Goal: Task Accomplishment & Management: Use online tool/utility

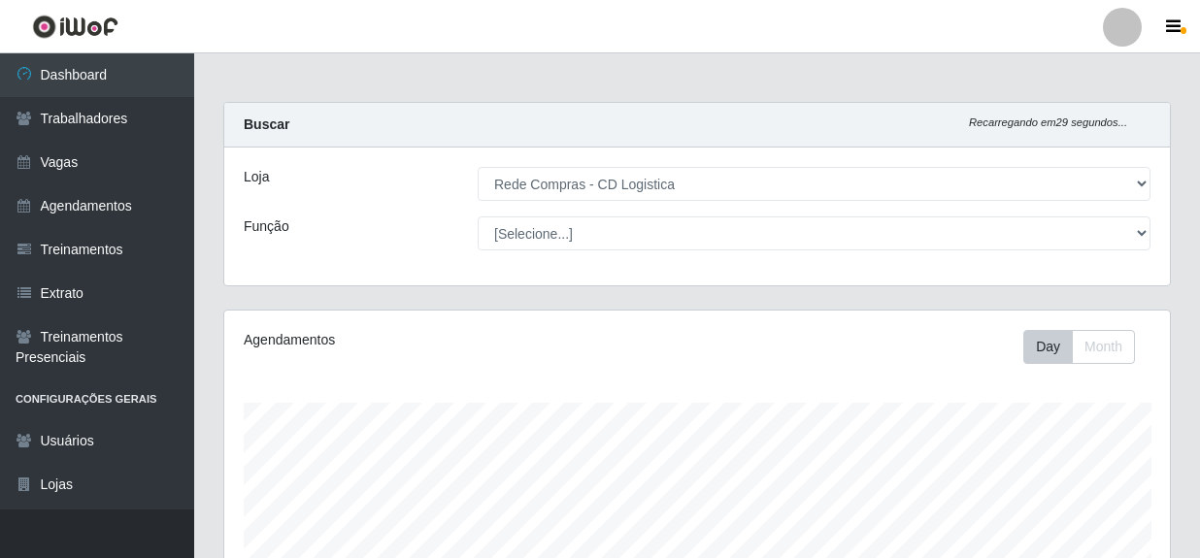
select select "429"
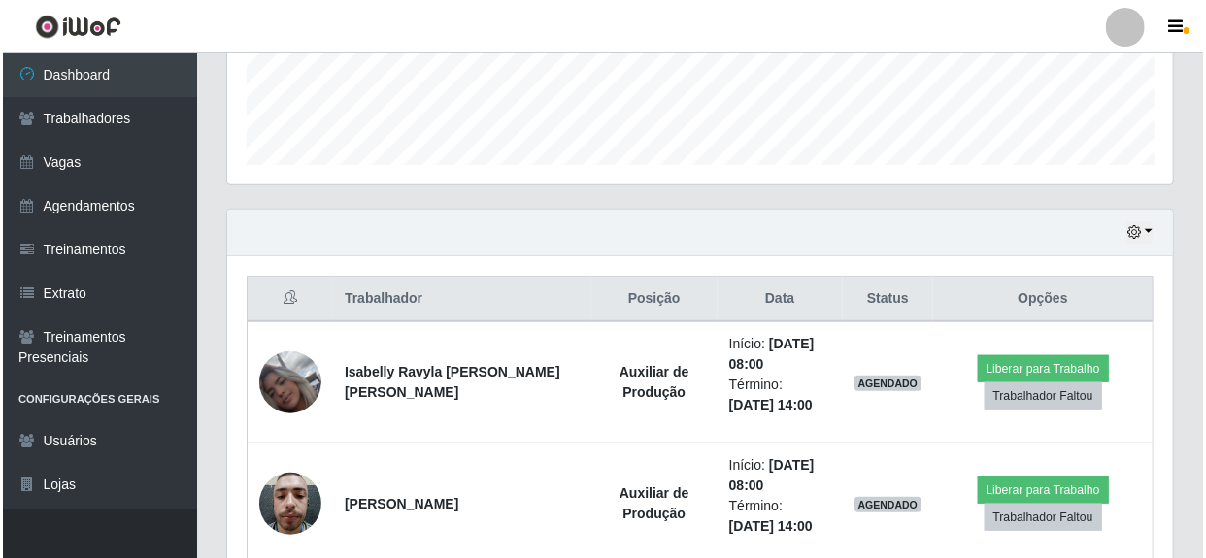
scroll to position [617, 0]
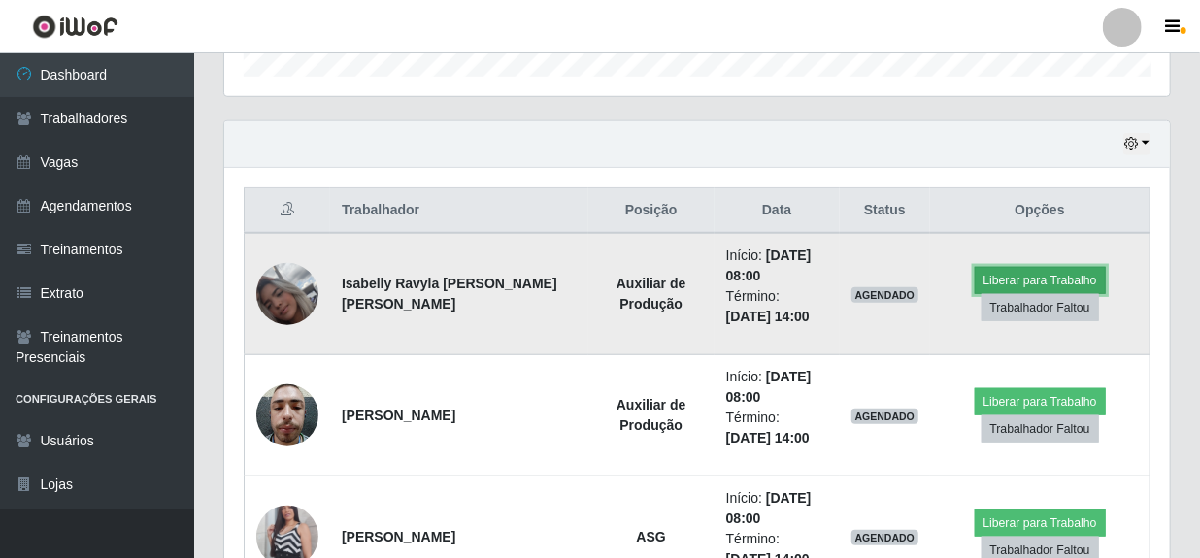
click at [1045, 278] on button "Liberar para Trabalho" at bounding box center [1040, 280] width 131 height 27
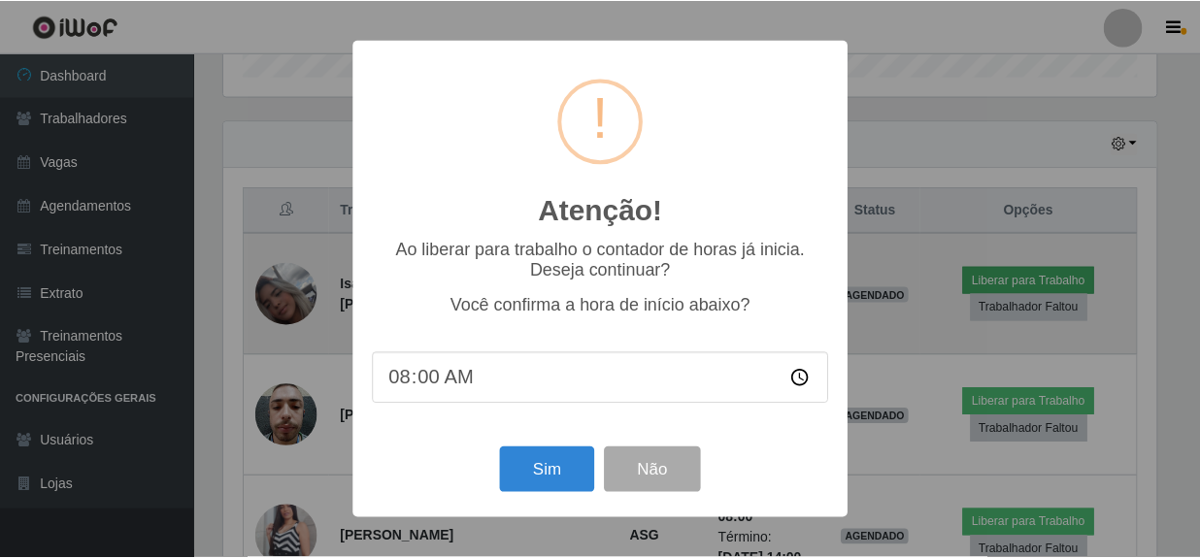
scroll to position [403, 937]
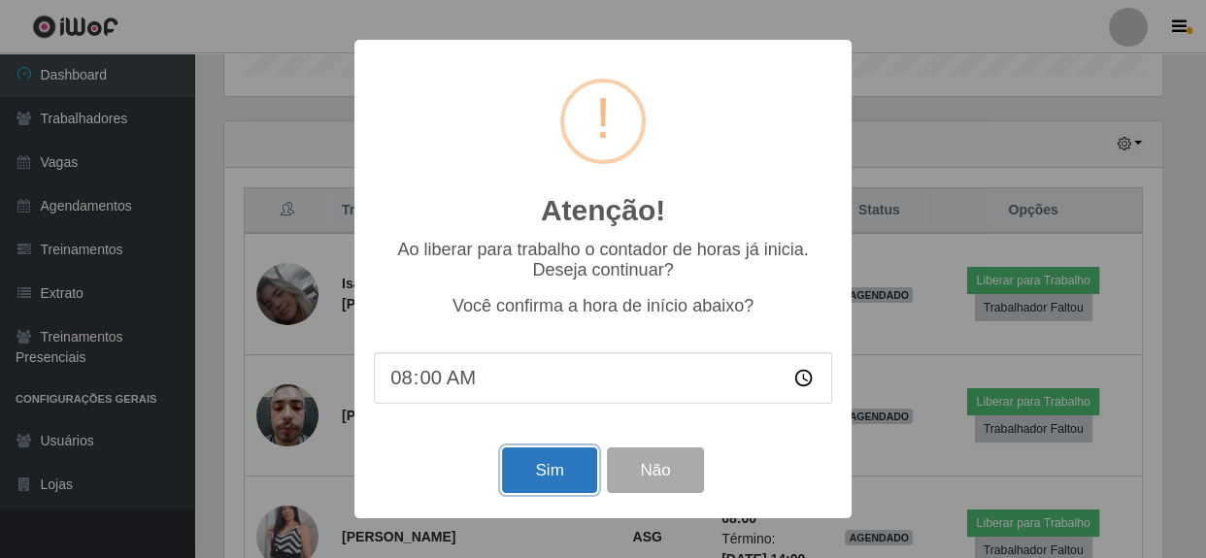
click at [551, 473] on button "Sim" at bounding box center [549, 471] width 94 height 46
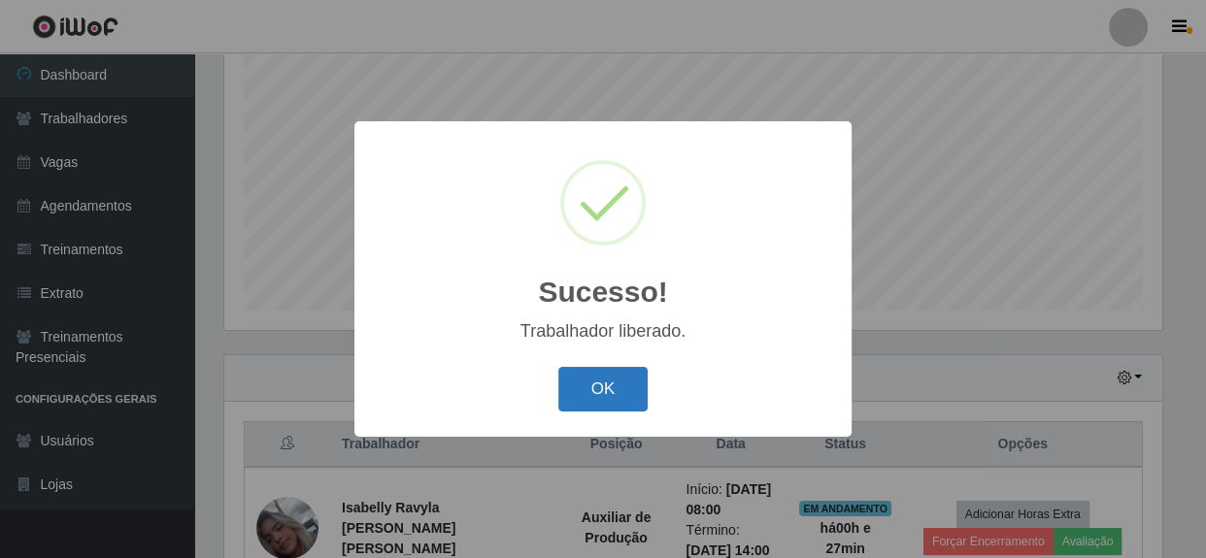
click at [603, 384] on button "OK" at bounding box center [603, 390] width 90 height 46
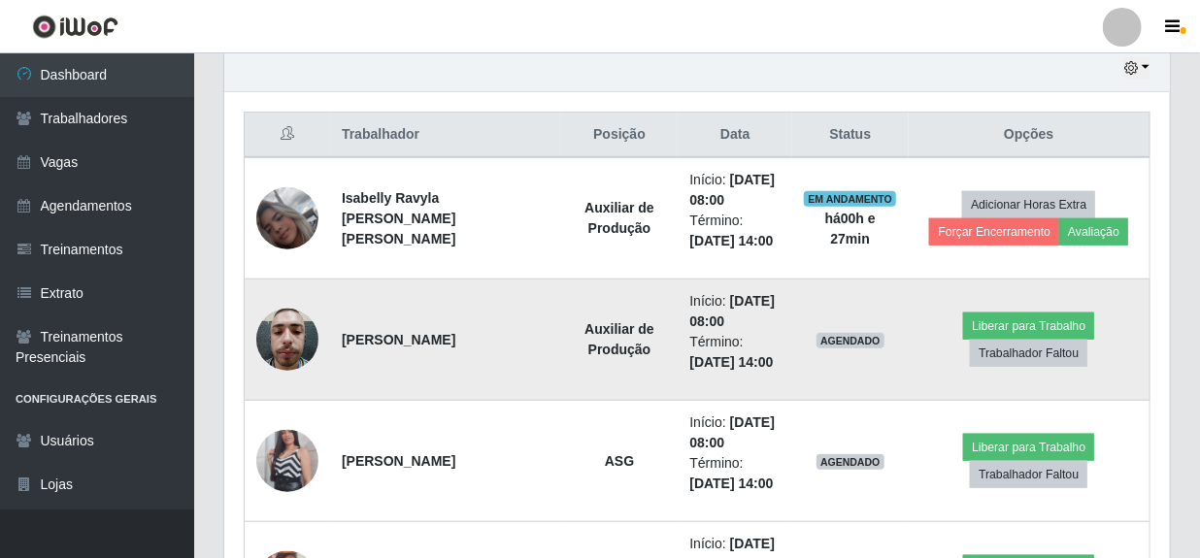
scroll to position [737, 0]
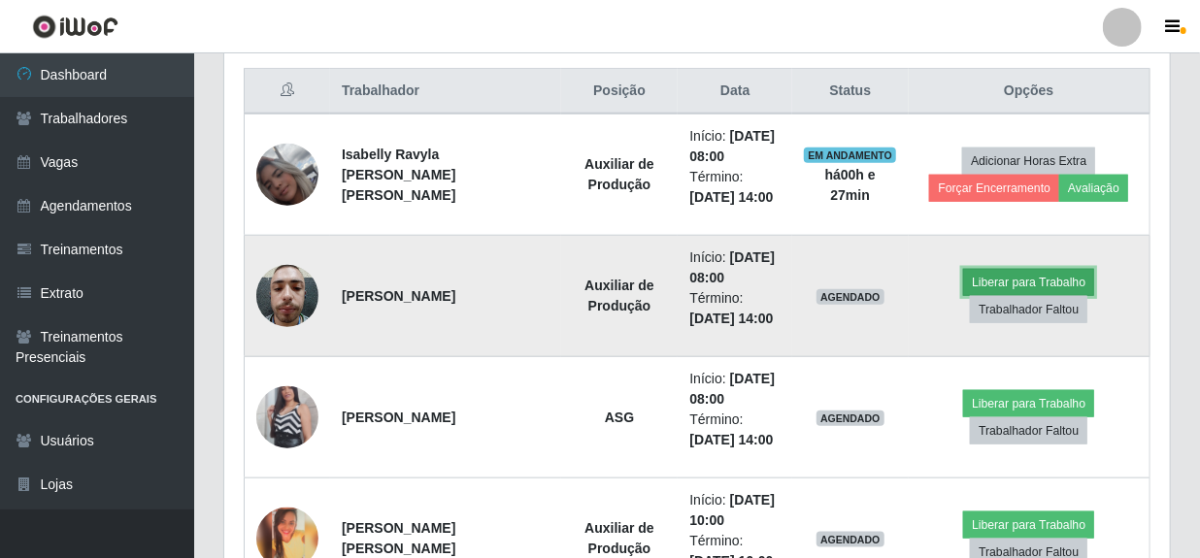
click at [1007, 276] on button "Liberar para Trabalho" at bounding box center [1028, 282] width 131 height 27
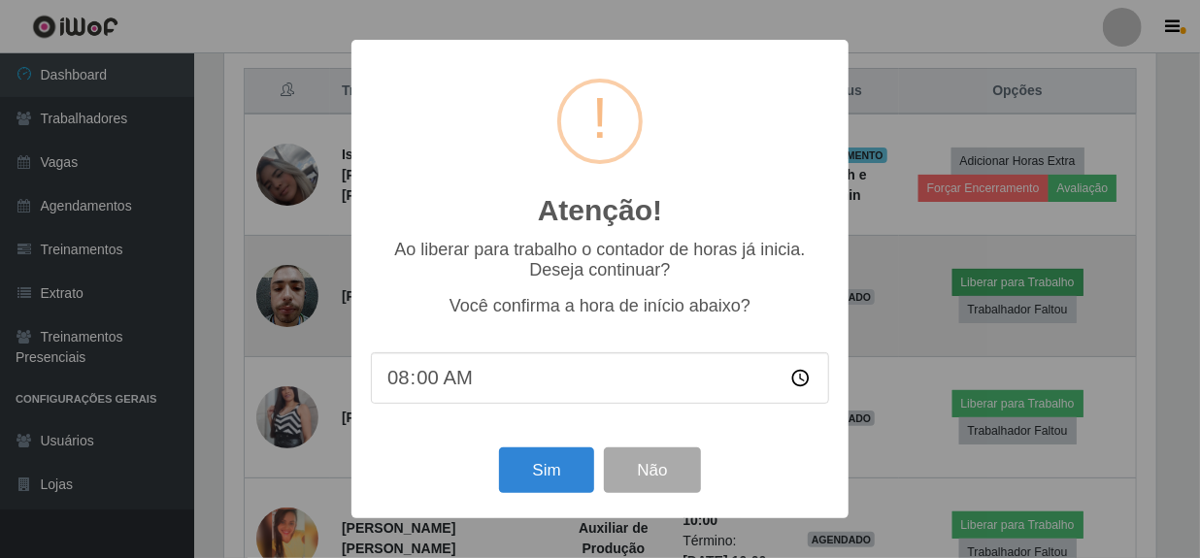
scroll to position [403, 937]
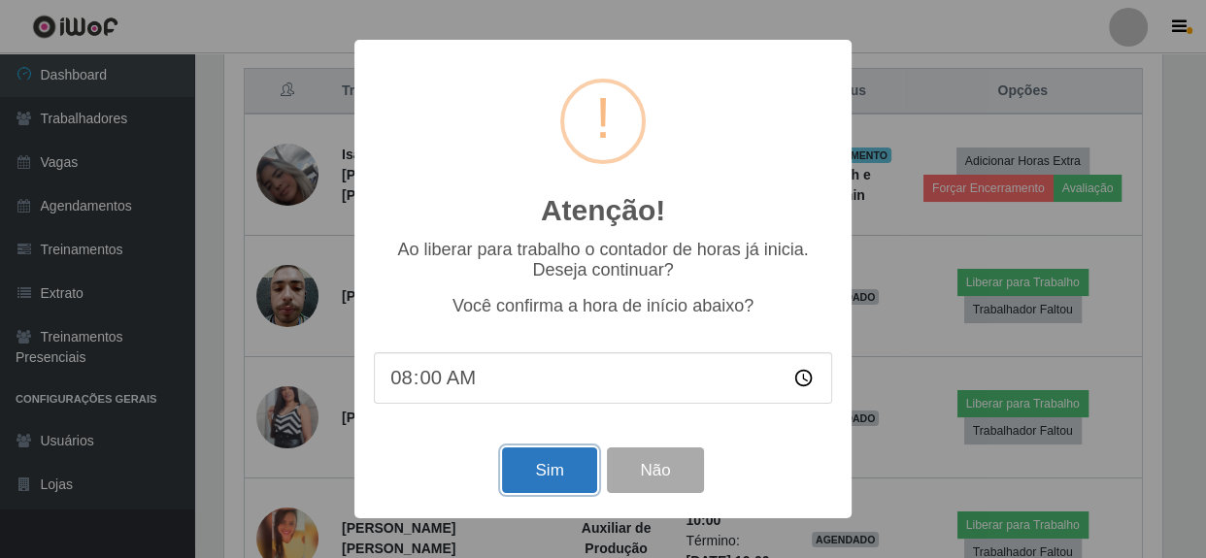
click at [539, 477] on button "Sim" at bounding box center [549, 471] width 94 height 46
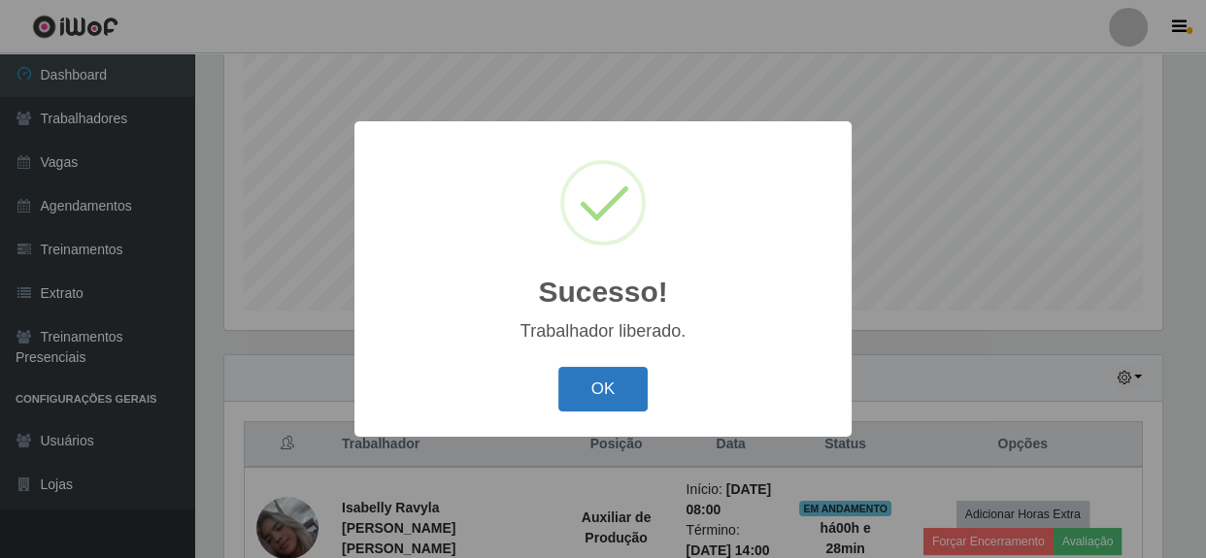
click at [585, 390] on button "OK" at bounding box center [603, 390] width 90 height 46
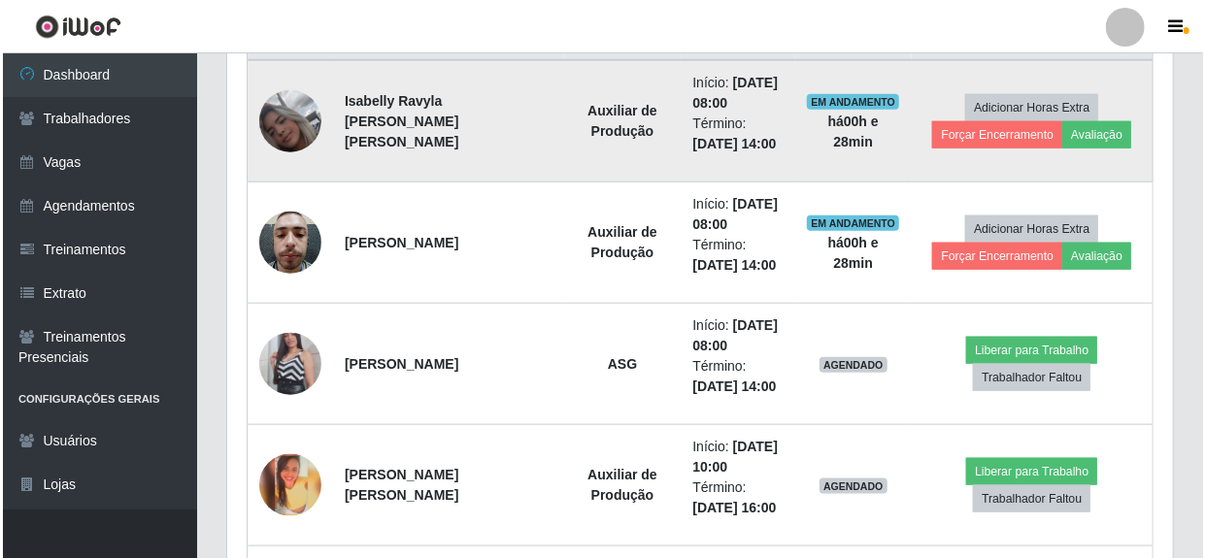
scroll to position [825, 0]
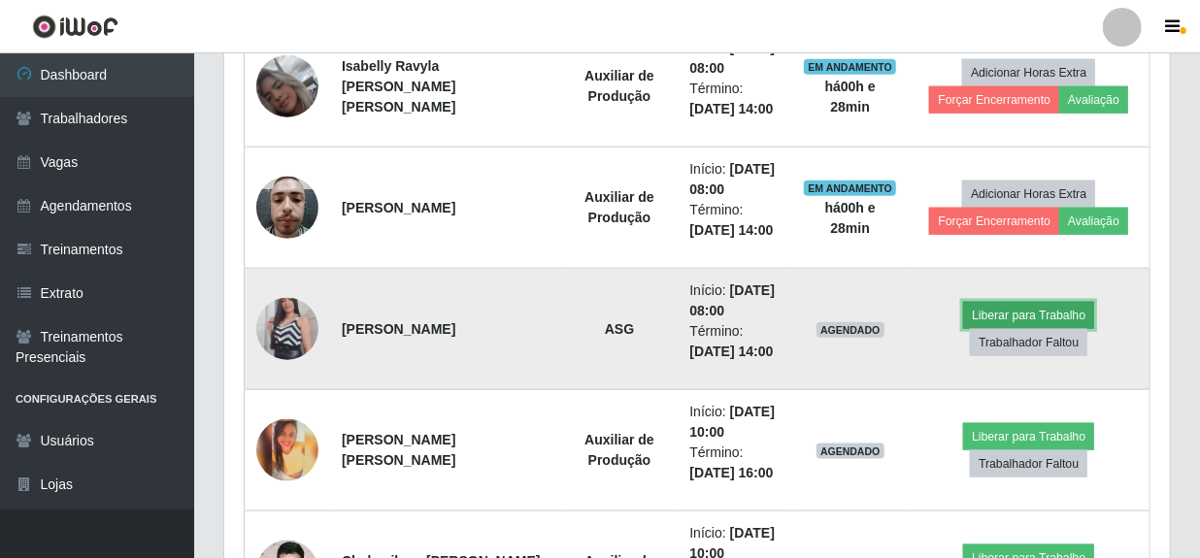
click at [1000, 314] on button "Liberar para Trabalho" at bounding box center [1028, 315] width 131 height 27
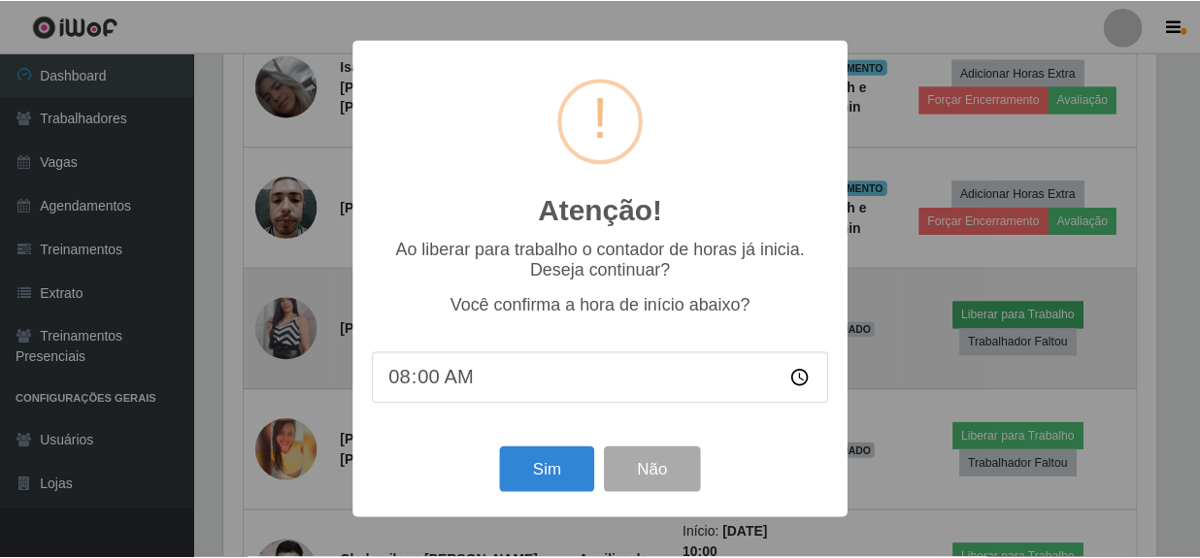
scroll to position [403, 937]
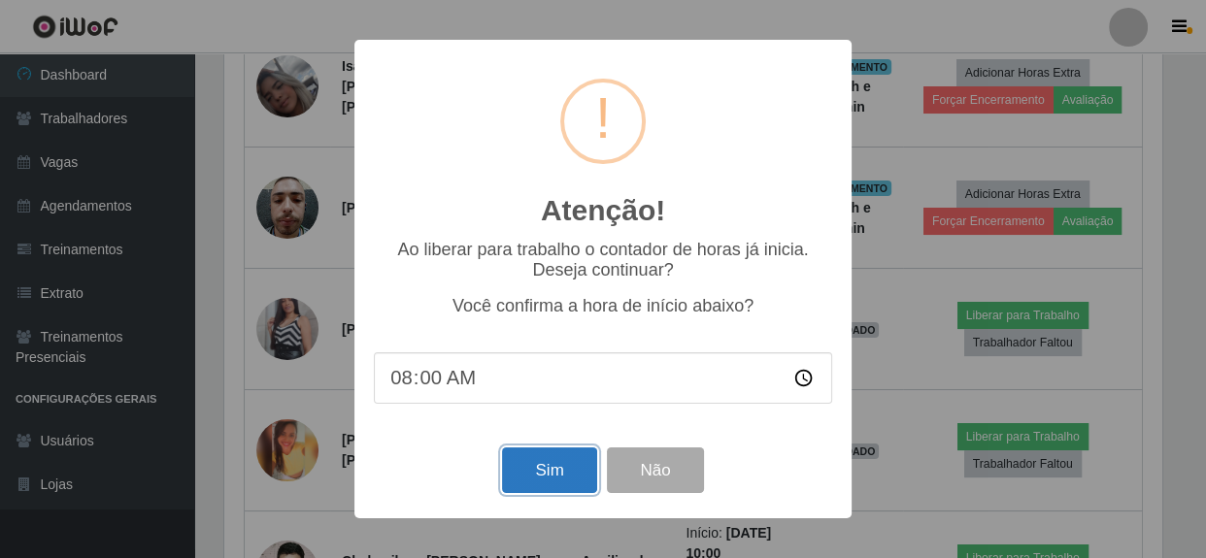
click at [562, 475] on button "Sim" at bounding box center [549, 471] width 94 height 46
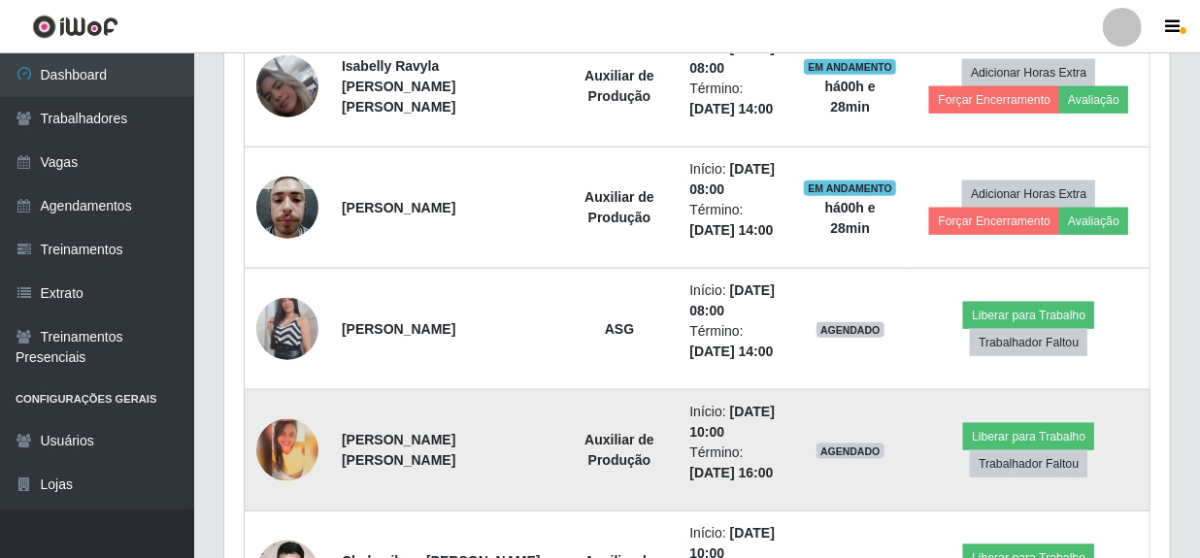
scroll to position [0, 0]
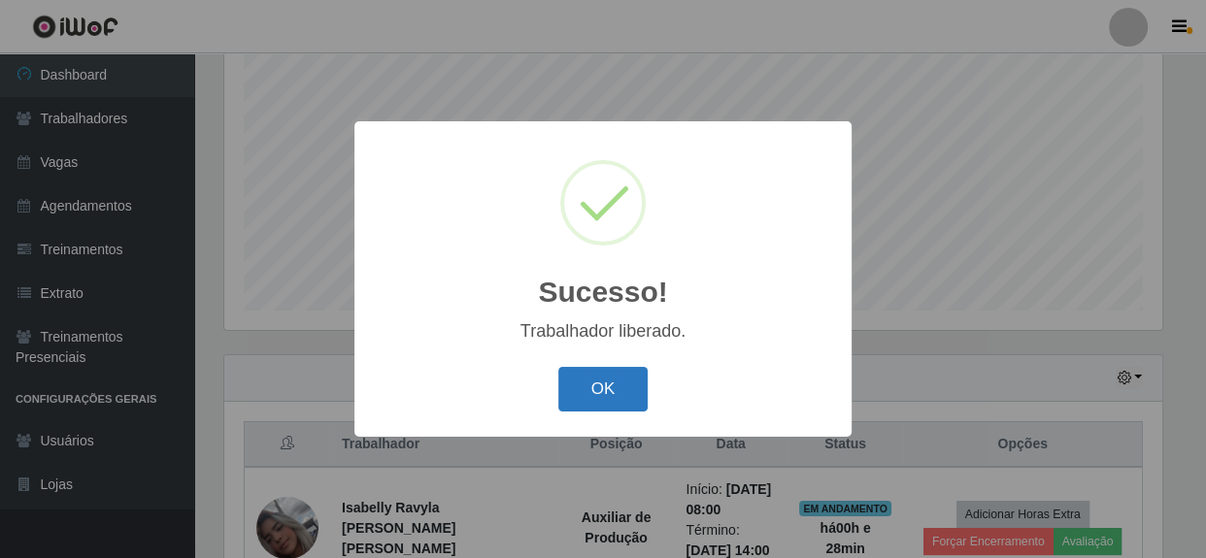
click at [601, 396] on button "OK" at bounding box center [603, 390] width 90 height 46
